Goal: Information Seeking & Learning: Learn about a topic

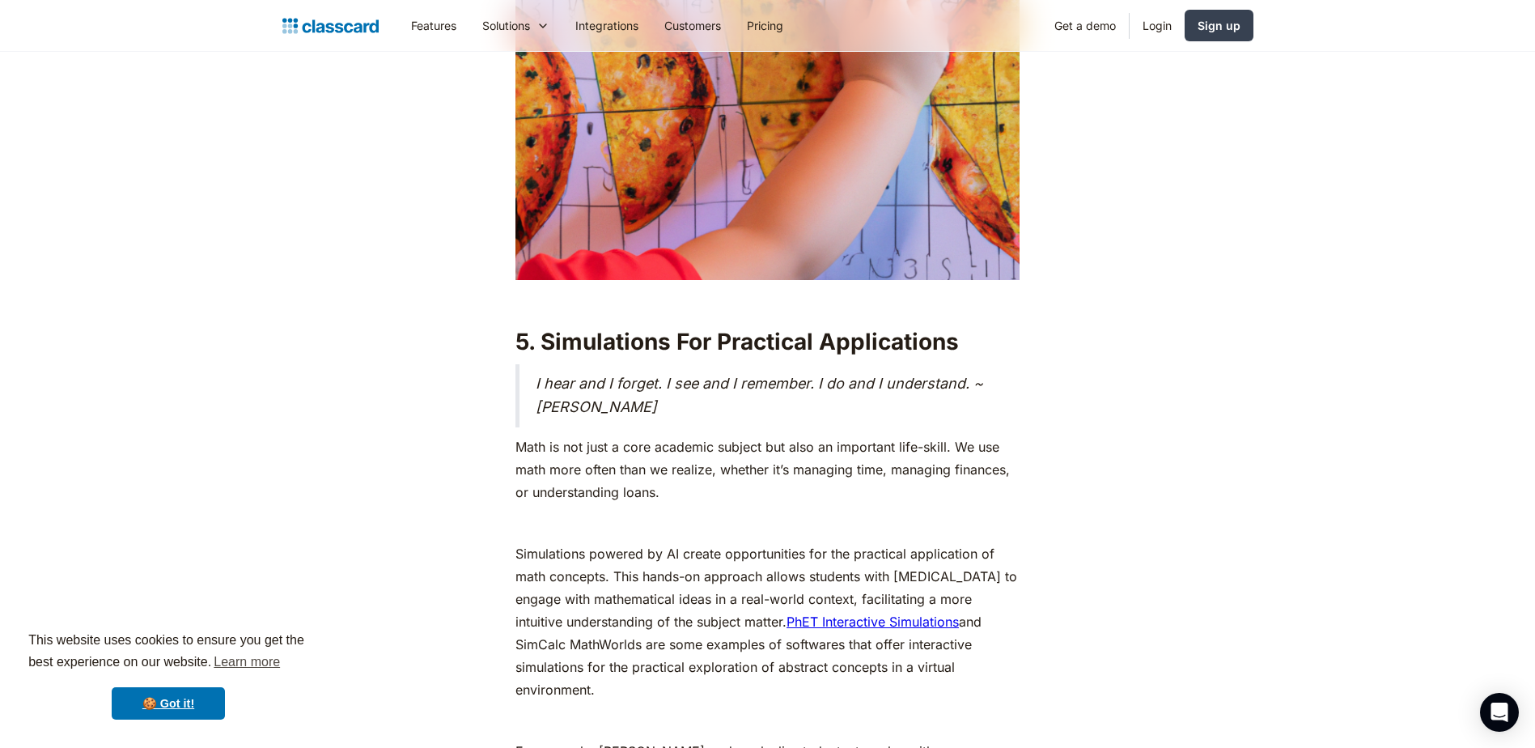
scroll to position [7121, 0]
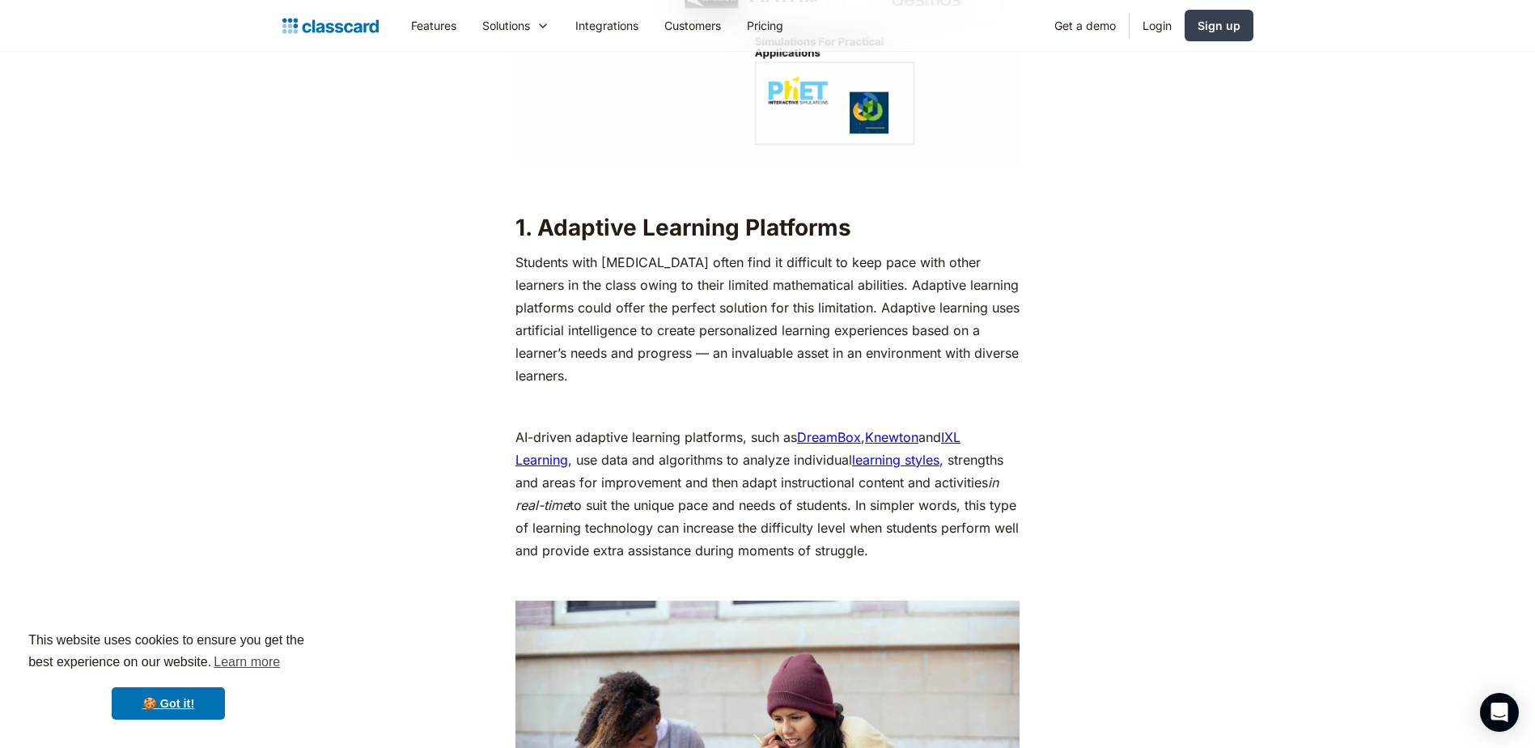
scroll to position [2589, 0]
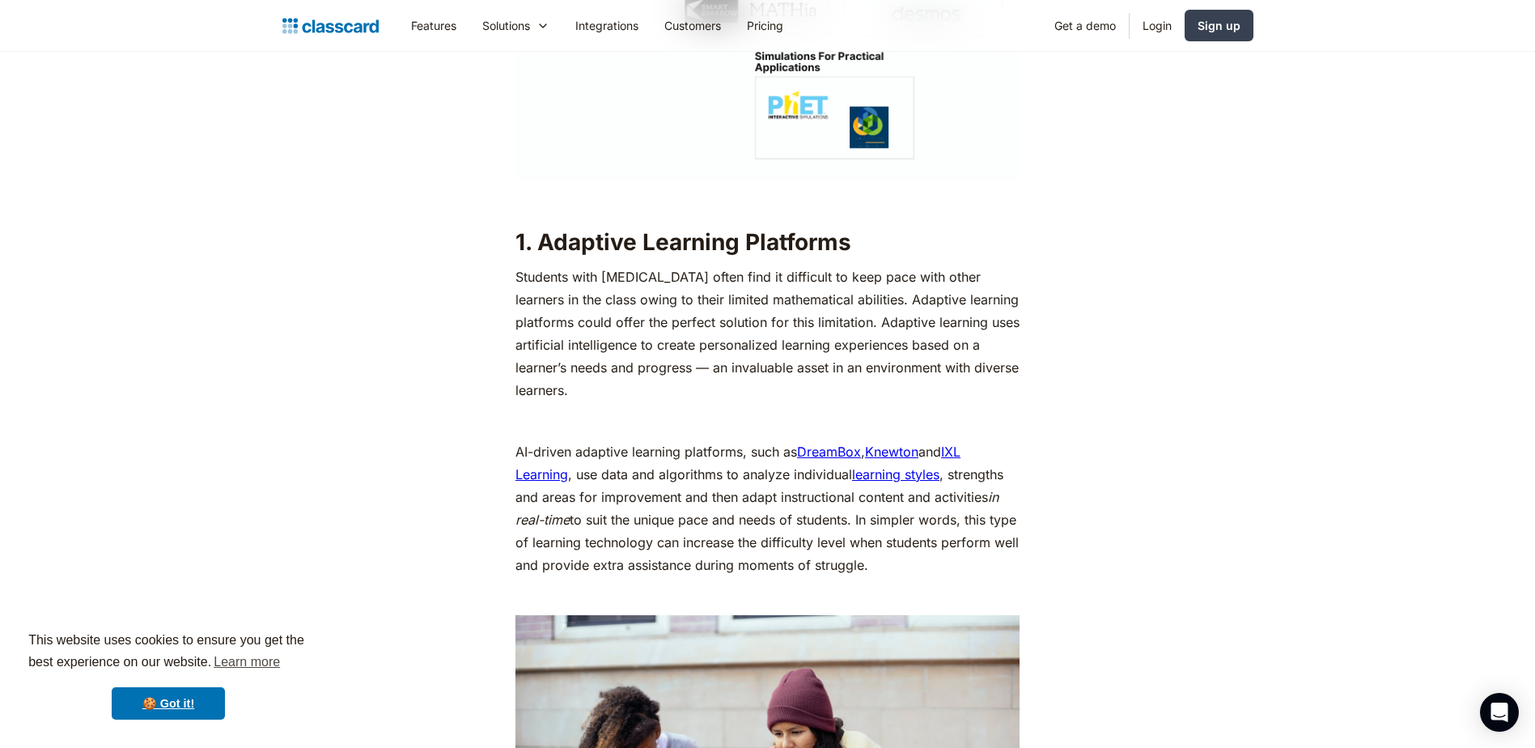
click at [837, 455] on link "DreamBox" at bounding box center [829, 451] width 64 height 16
click at [960, 453] on link "IXL Learning" at bounding box center [737, 462] width 445 height 39
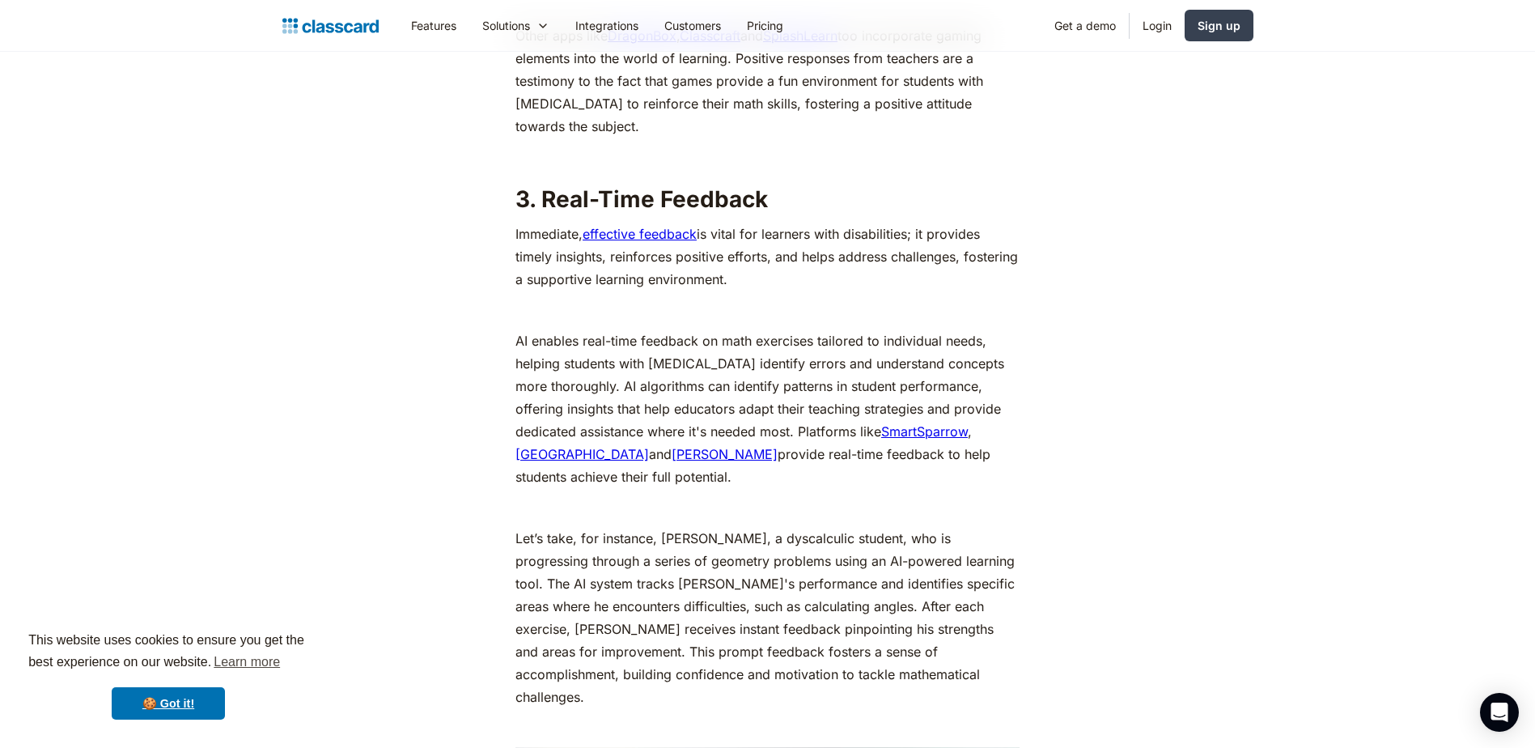
scroll to position [5340, 0]
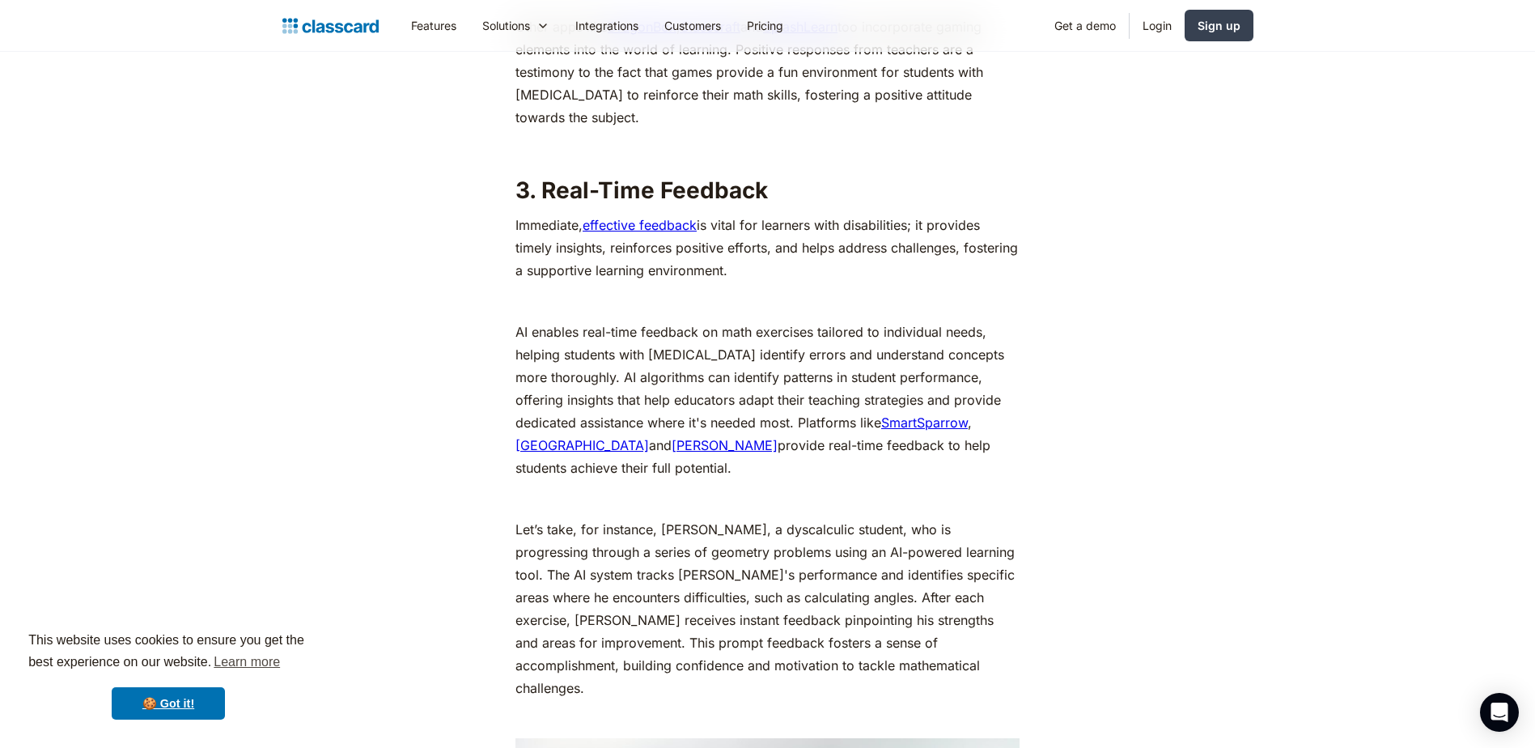
click at [636, 223] on link "effective feedback" at bounding box center [640, 225] width 114 height 16
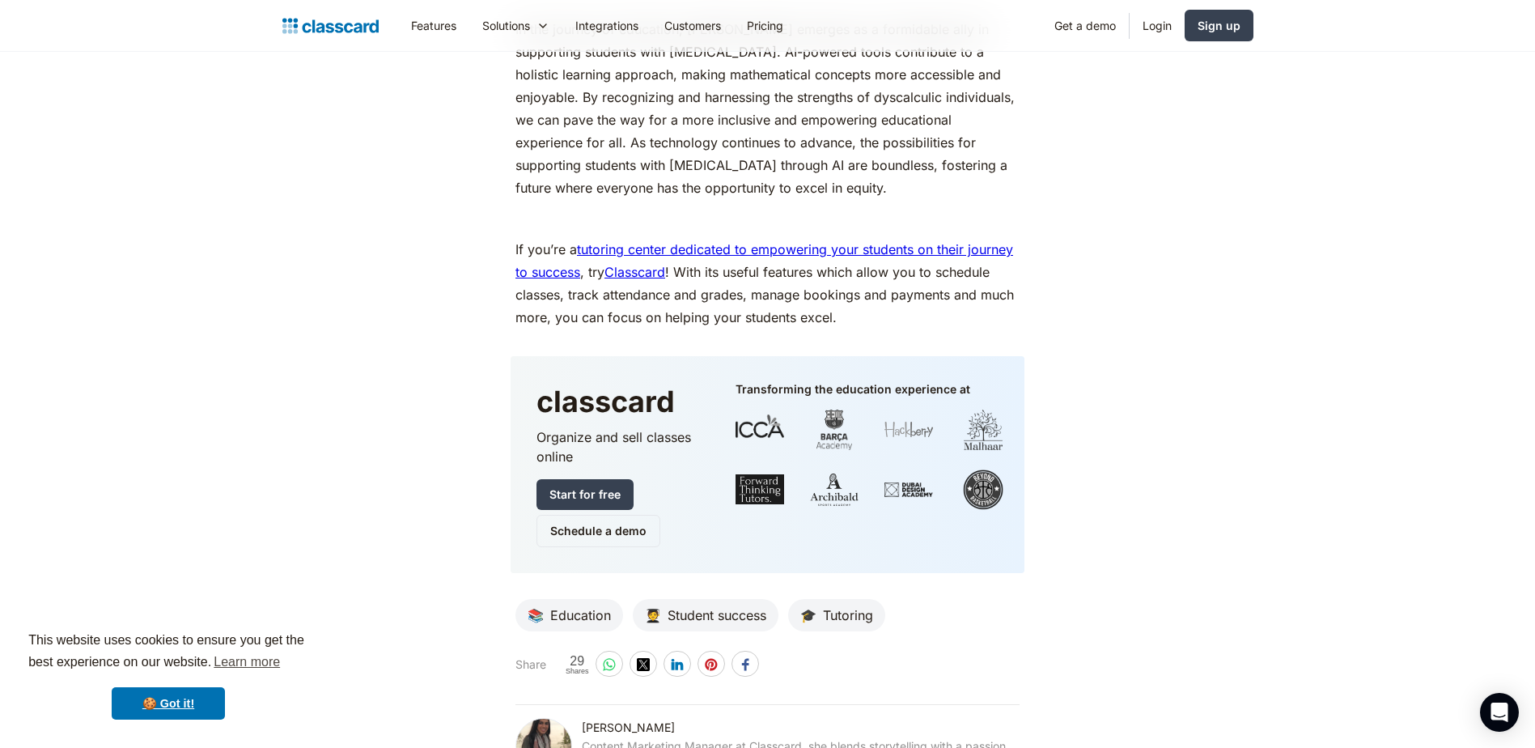
scroll to position [8577, 0]
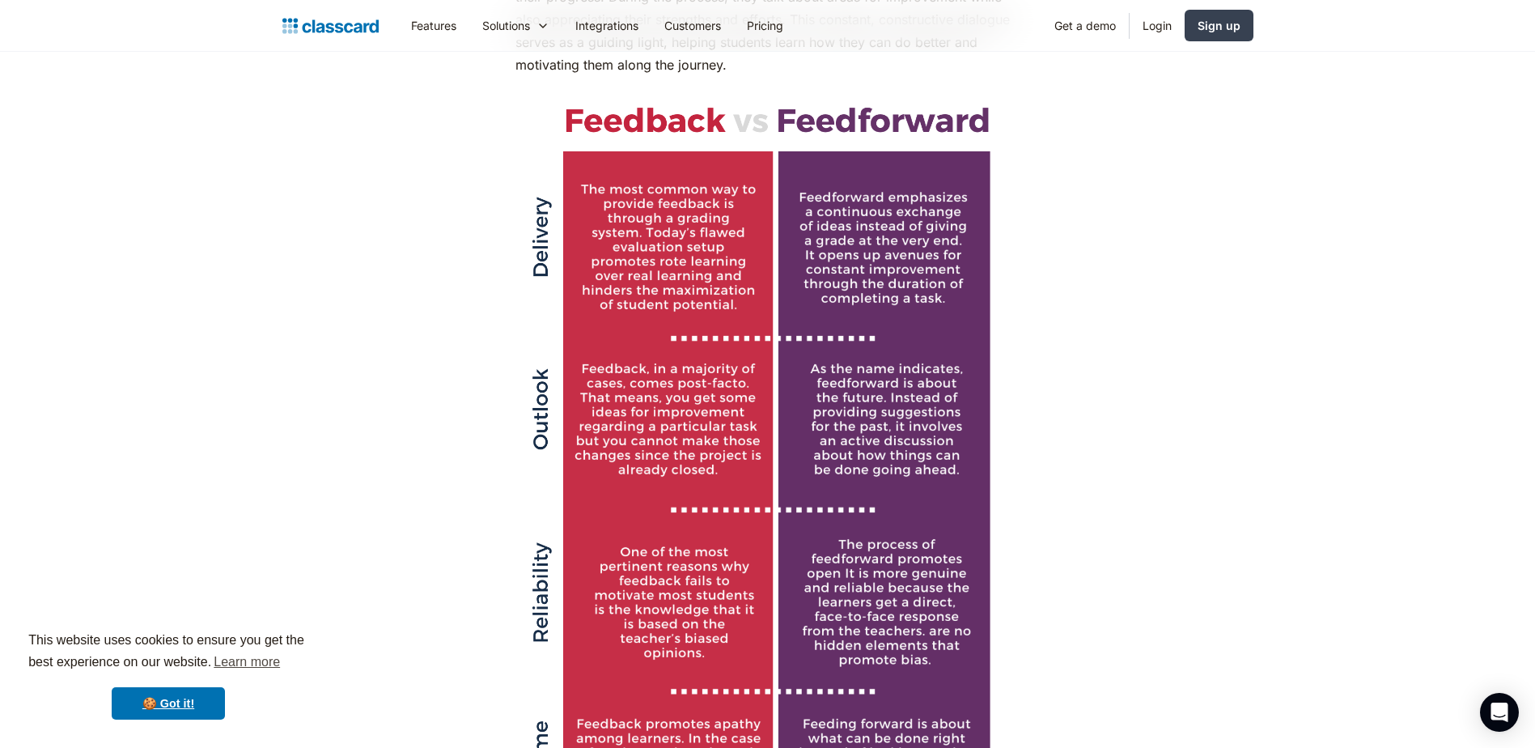
scroll to position [3237, 0]
